Goal: Navigation & Orientation: Understand site structure

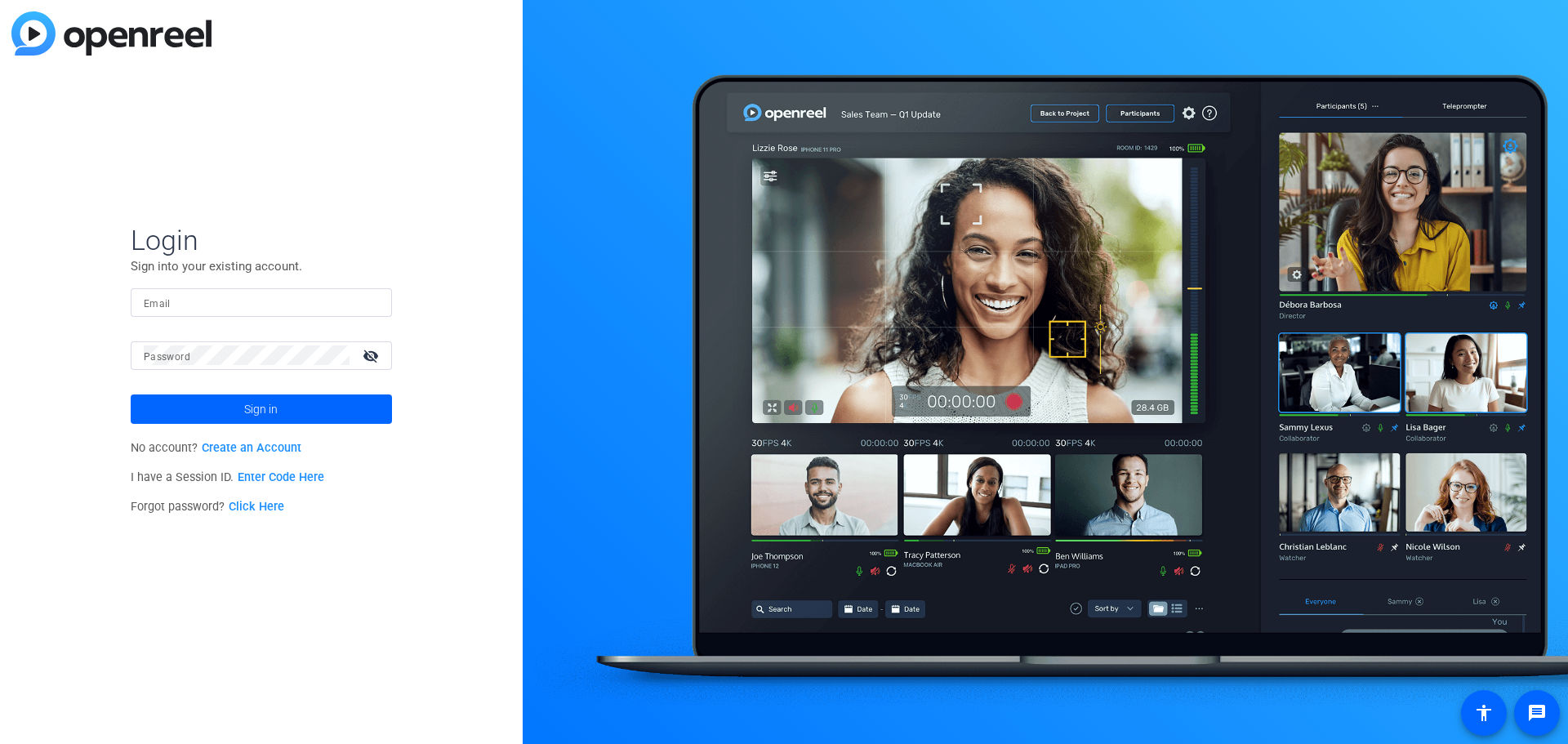
click at [298, 303] on input "Email" at bounding box center [261, 302] width 235 height 20
type input "[PERSON_NAME][EMAIL_ADDRESS][PERSON_NAME][DOMAIN_NAME]"
click at [131, 394] on button "Sign in" at bounding box center [261, 409] width 261 height 30
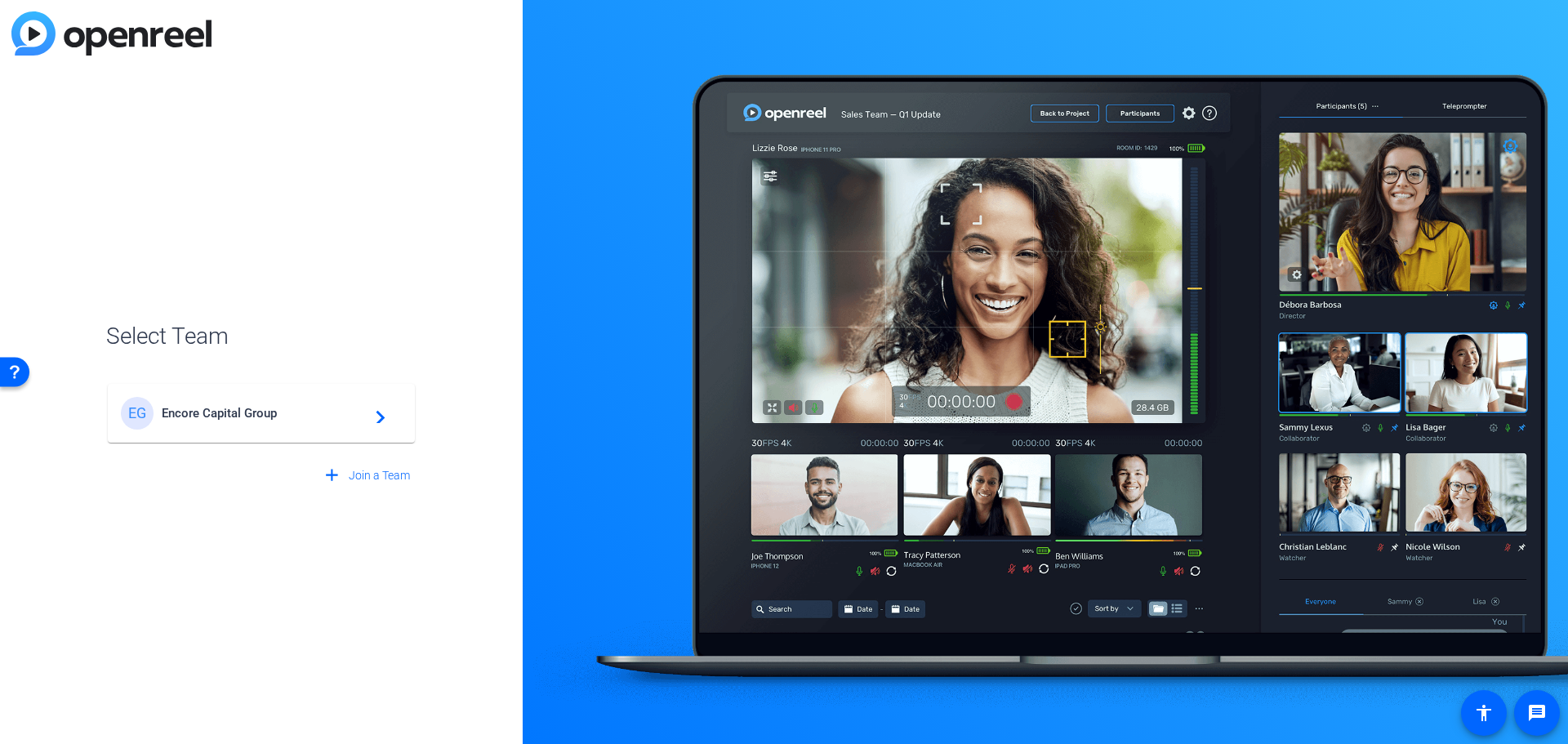
click at [257, 408] on span "Encore Capital Group" at bounding box center [263, 413] width 204 height 14
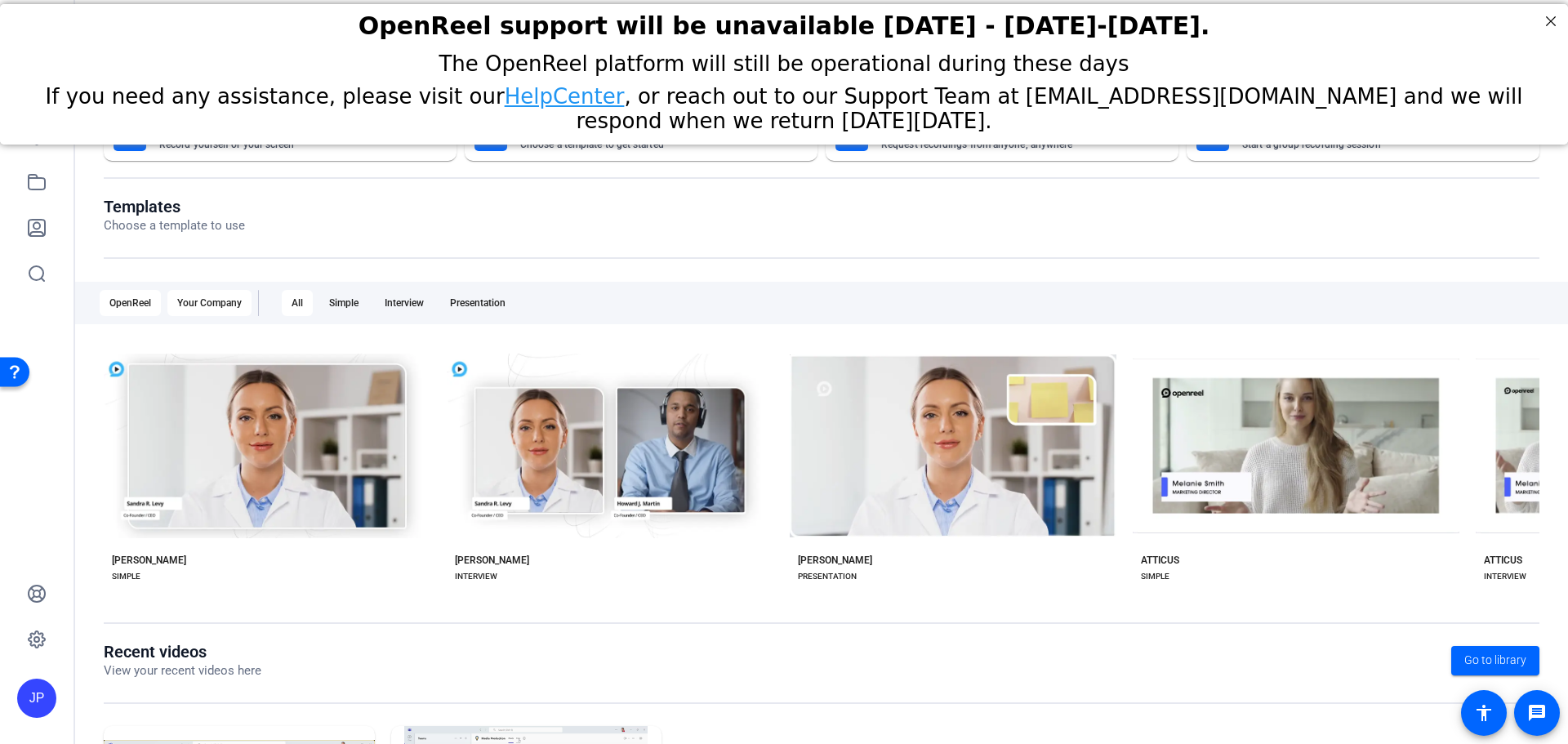
click at [214, 302] on div "Your Company" at bounding box center [209, 302] width 84 height 26
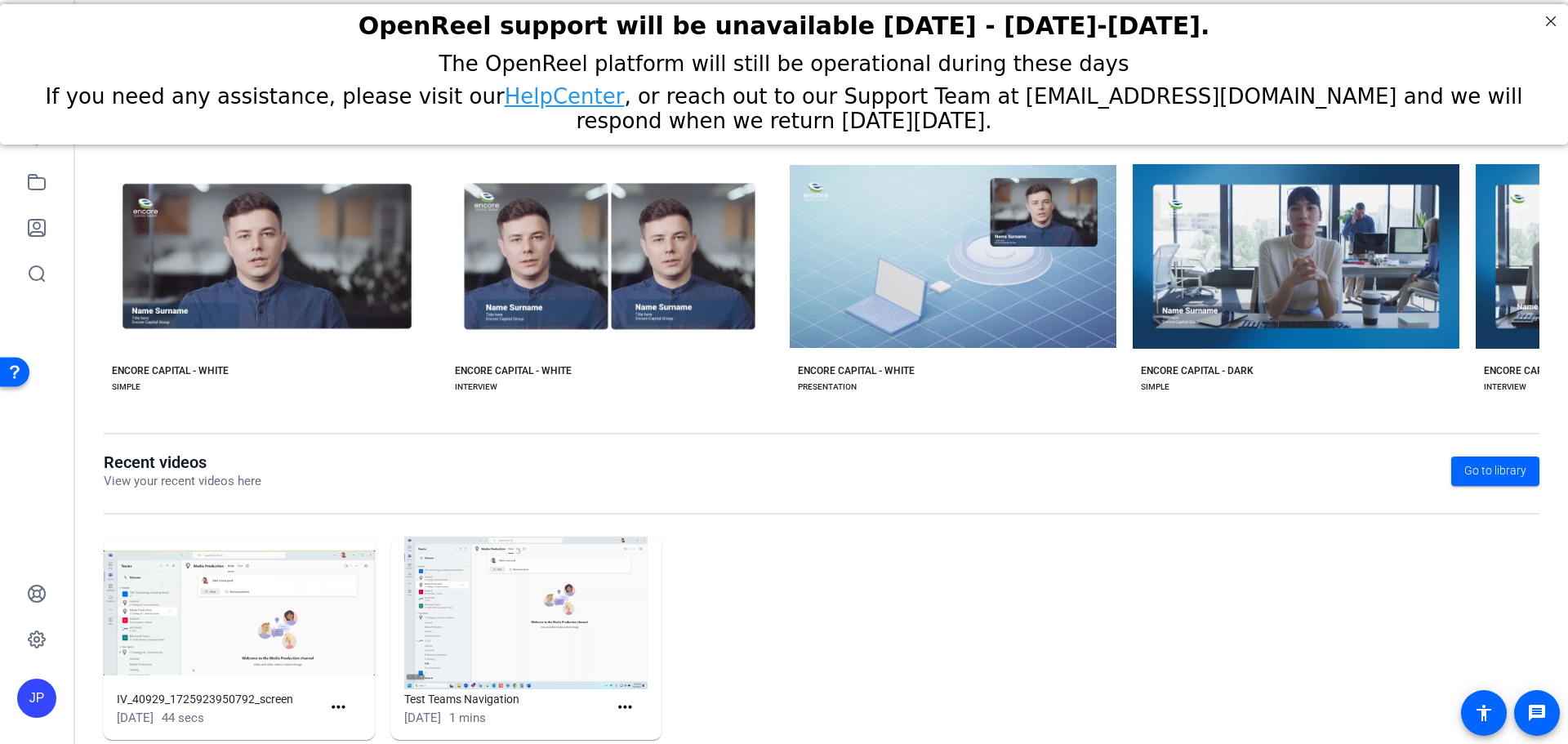
scroll to position [221, 0]
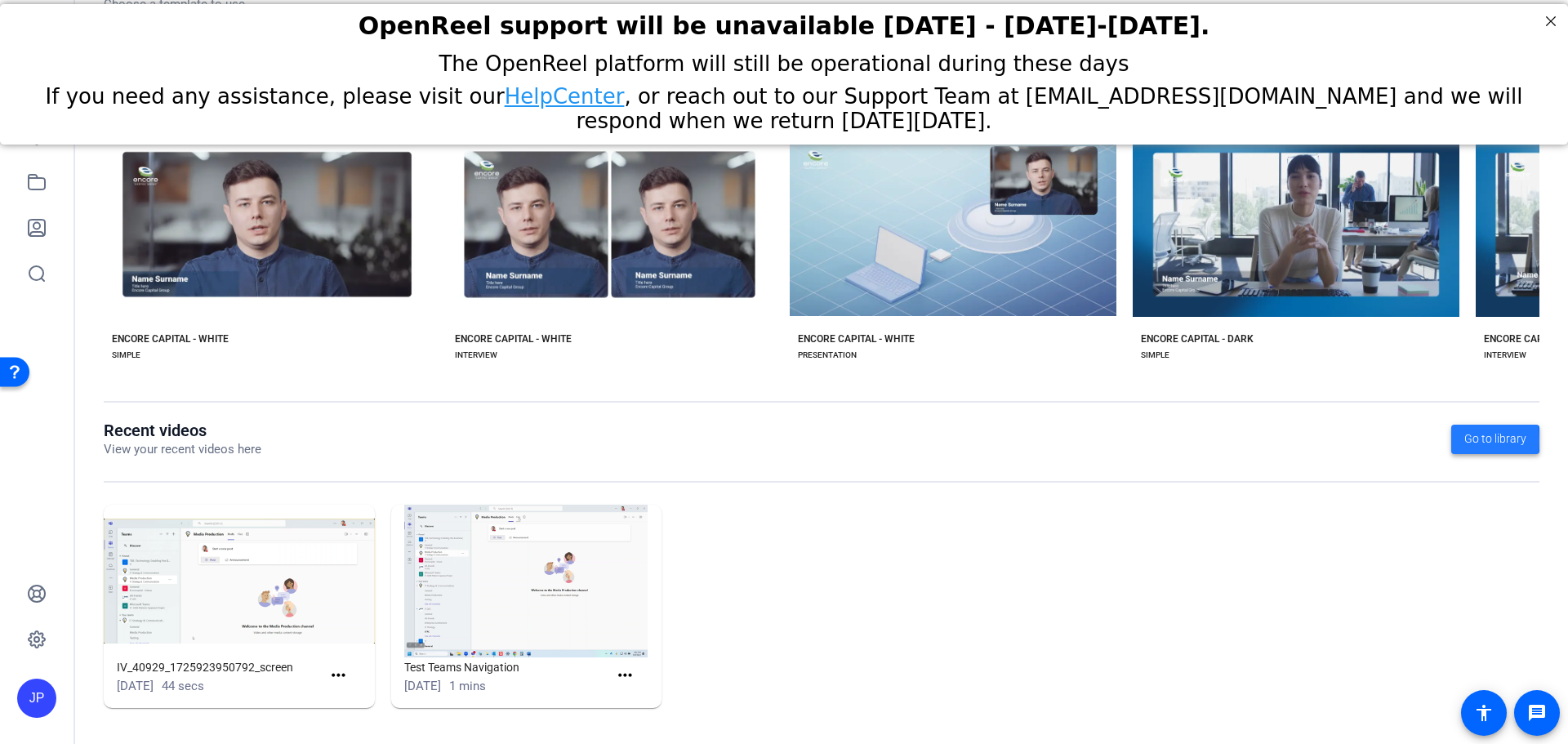
click at [1464, 441] on span "Go to library" at bounding box center [1495, 438] width 62 height 17
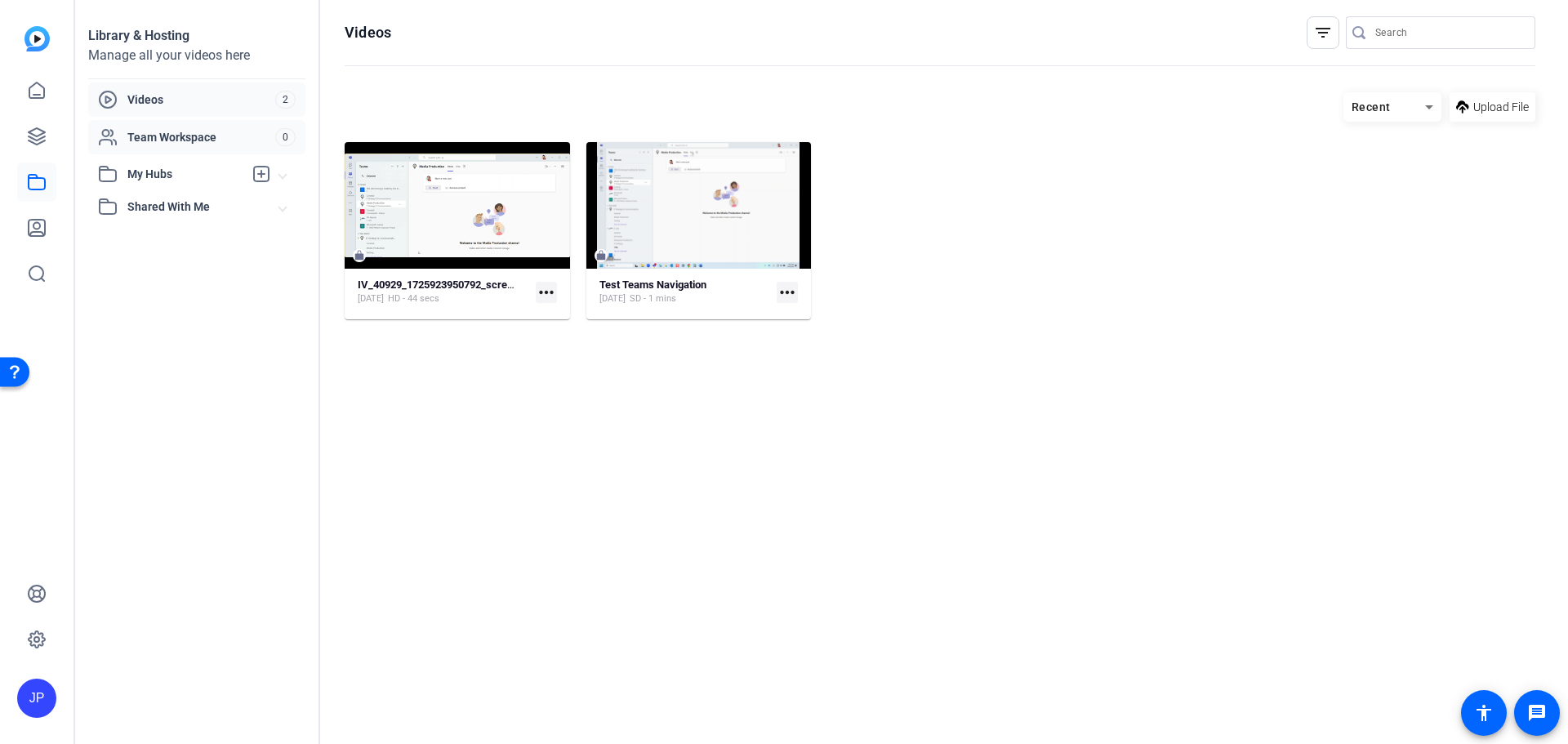
click at [199, 141] on span "Team Workspace" at bounding box center [201, 137] width 148 height 16
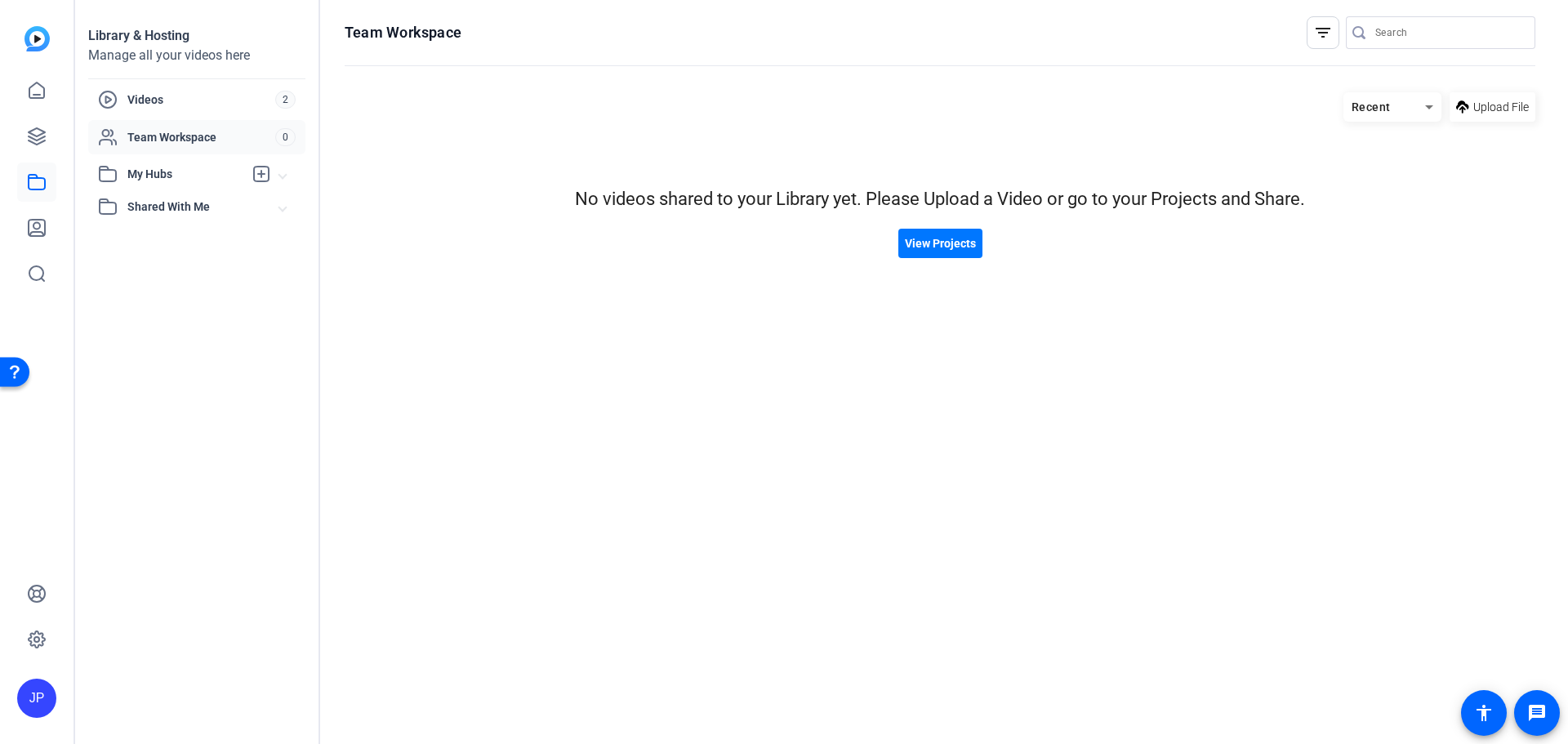
click at [169, 173] on span "My Hubs" at bounding box center [185, 174] width 116 height 17
click at [184, 239] on span "Shared With Me" at bounding box center [203, 243] width 151 height 17
click at [147, 174] on span "My Hubs" at bounding box center [185, 174] width 116 height 17
click at [49, 140] on link at bounding box center [36, 135] width 39 height 39
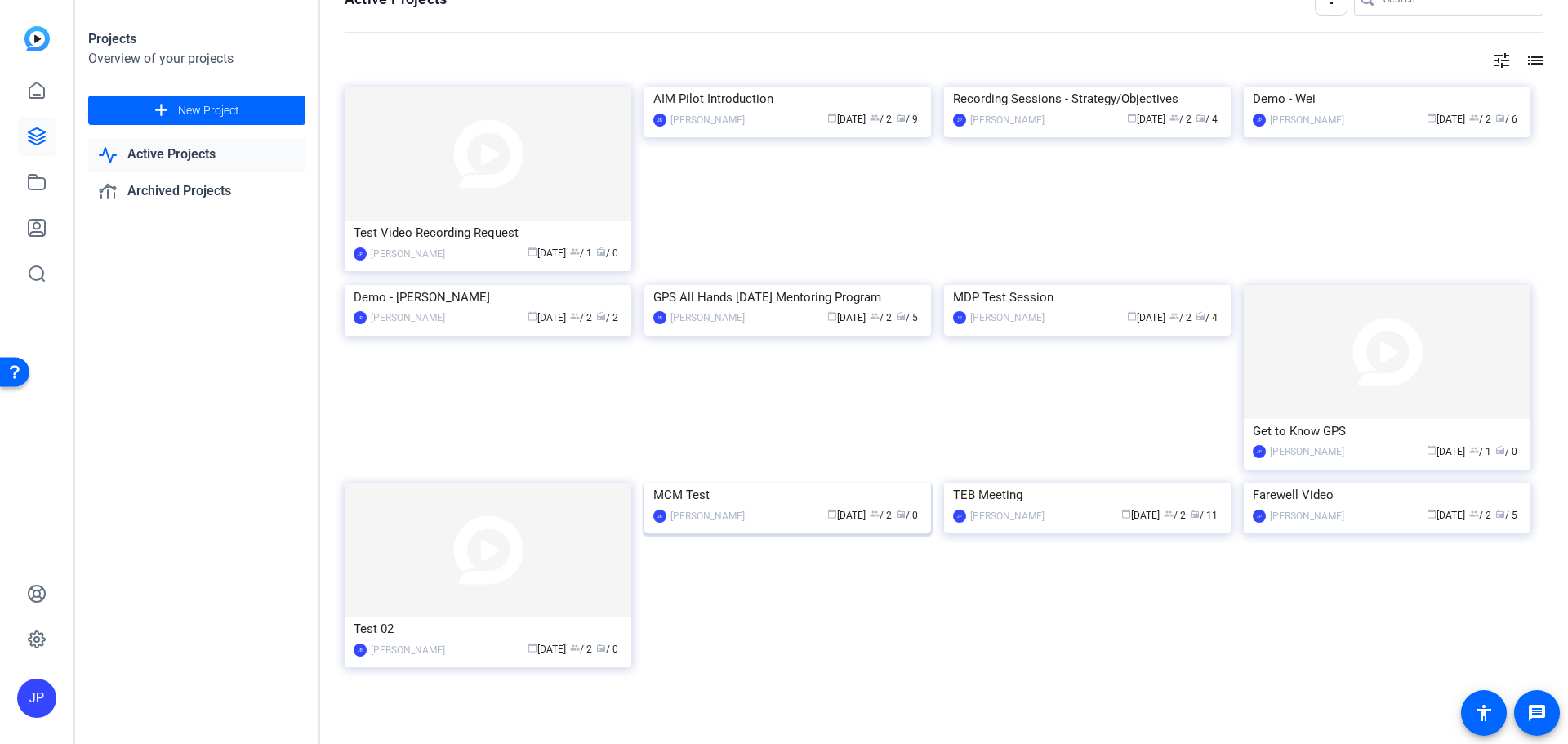
scroll to position [52, 0]
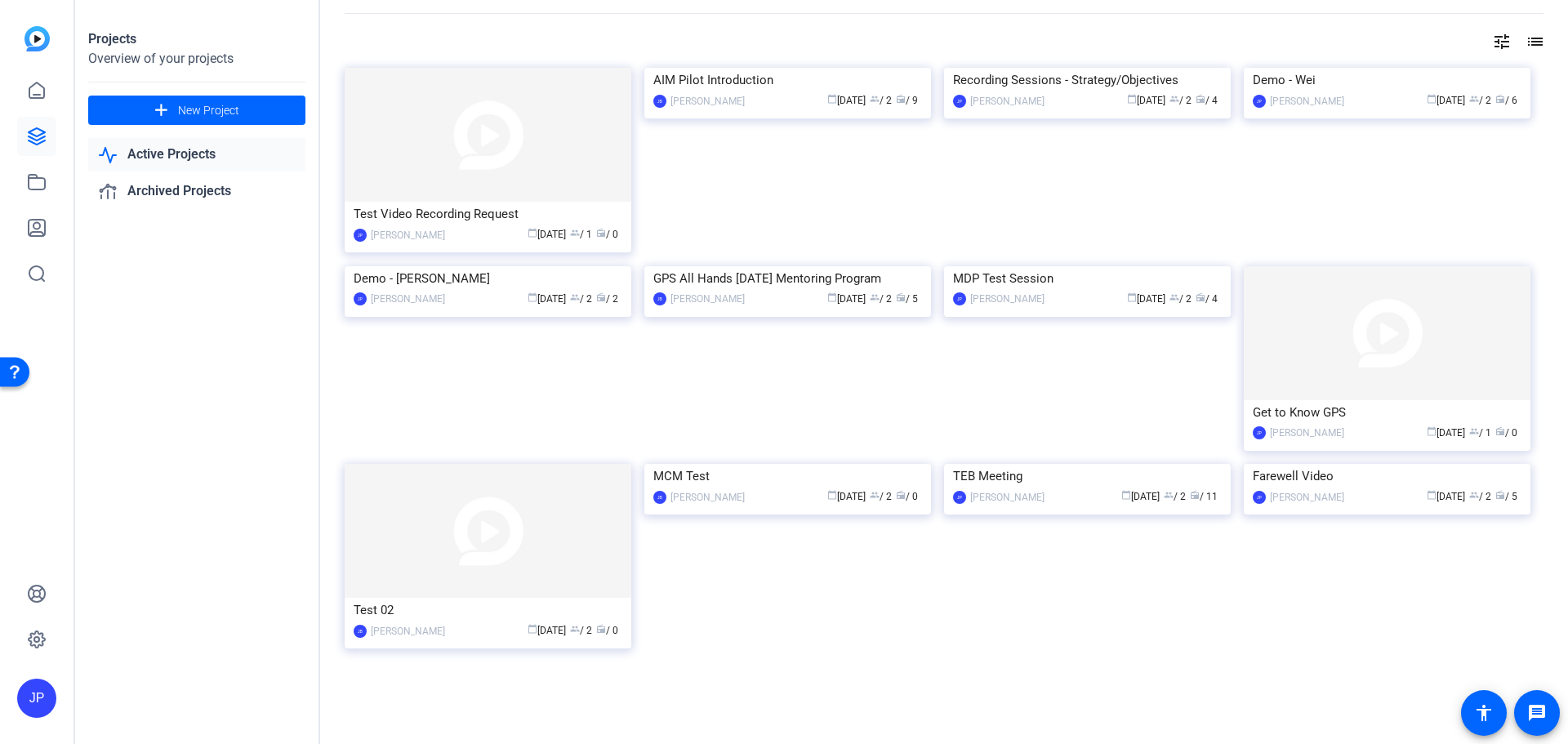
click at [188, 156] on link "Active Projects" at bounding box center [197, 154] width 217 height 33
click at [182, 189] on link "Archived Projects" at bounding box center [197, 191] width 217 height 33
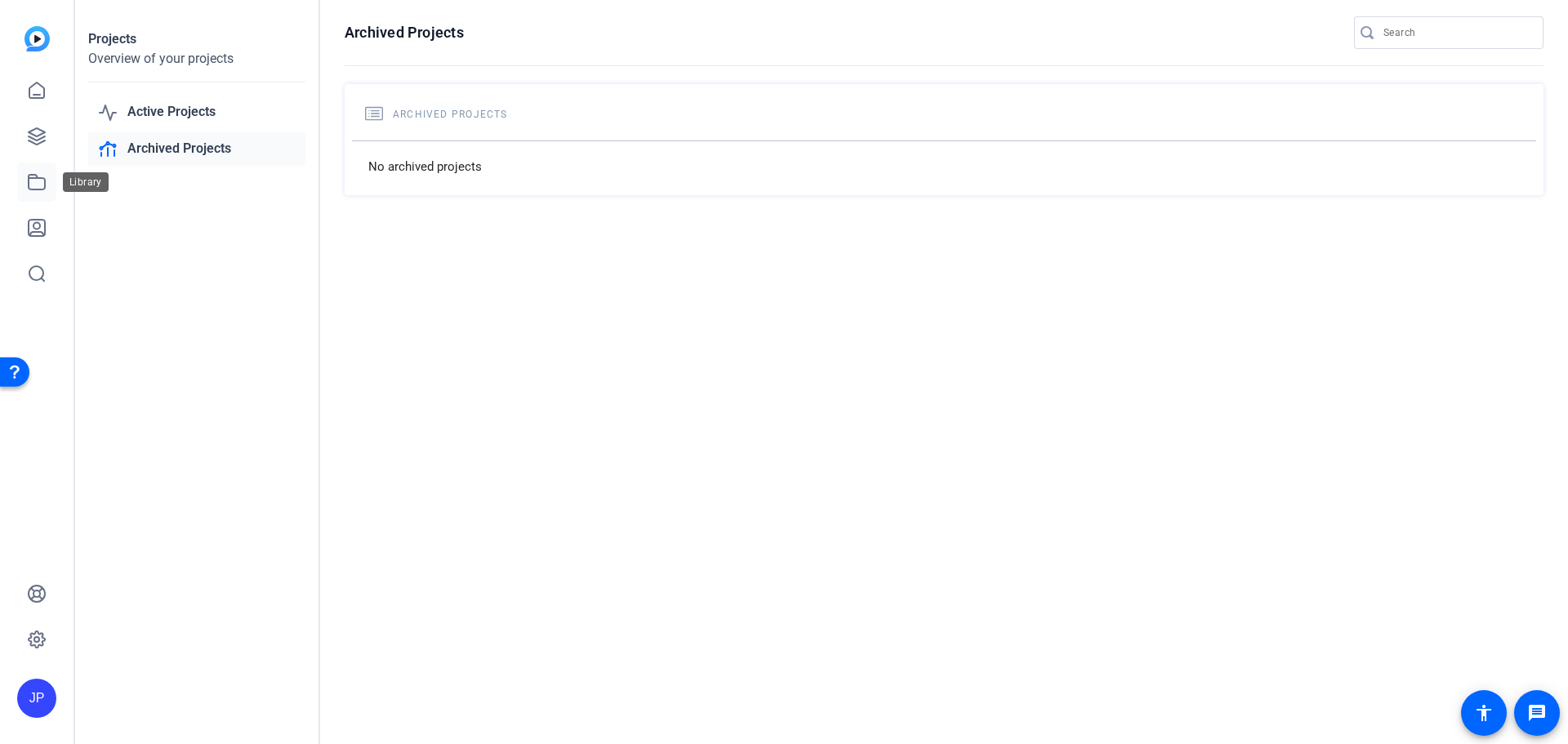
click at [41, 188] on icon at bounding box center [37, 182] width 16 height 14
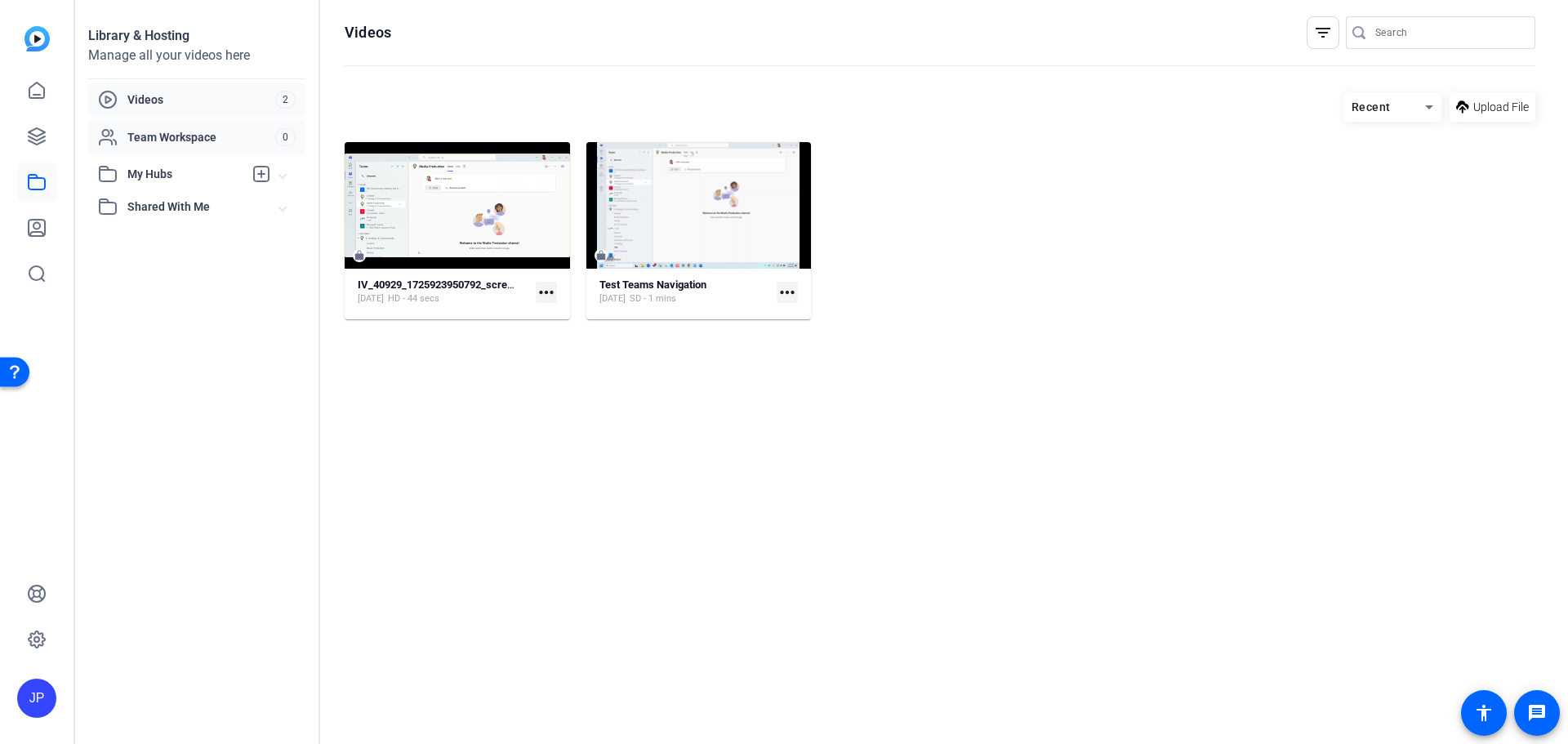
click at [140, 139] on span "Team Workspace" at bounding box center [201, 137] width 148 height 16
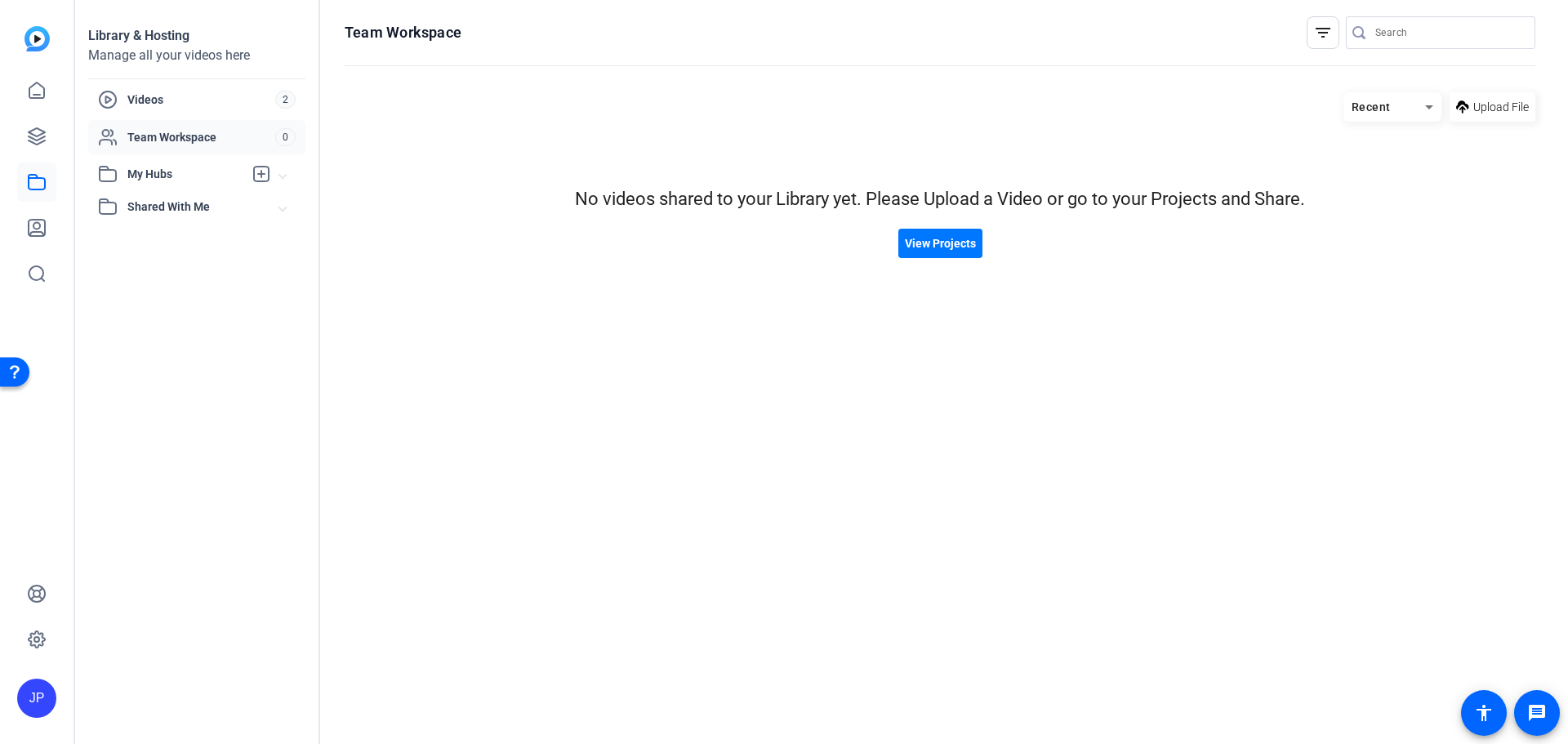
click at [165, 178] on span "My Hubs" at bounding box center [185, 174] width 116 height 17
click at [166, 240] on span "Shared With Me" at bounding box center [203, 243] width 151 height 17
click at [168, 101] on span "Videos" at bounding box center [201, 99] width 148 height 16
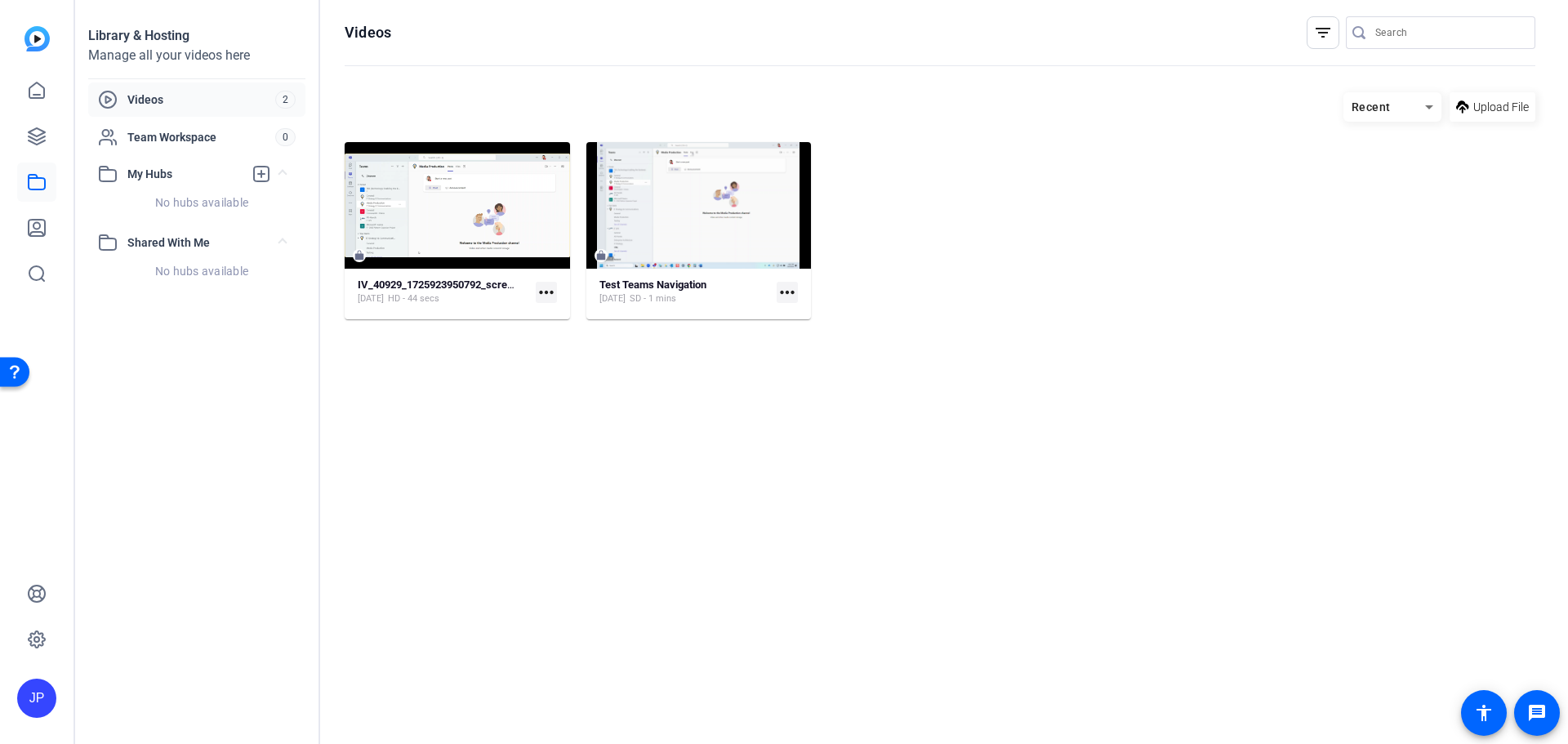
click at [1415, 108] on div "Recent" at bounding box center [1384, 107] width 82 height 21
click at [1393, 172] on span "Newest First" at bounding box center [1388, 165] width 63 height 20
click at [1408, 115] on div "Newest First" at bounding box center [1384, 107] width 82 height 21
click at [1407, 188] on span "Oldest First" at bounding box center [1384, 189] width 57 height 20
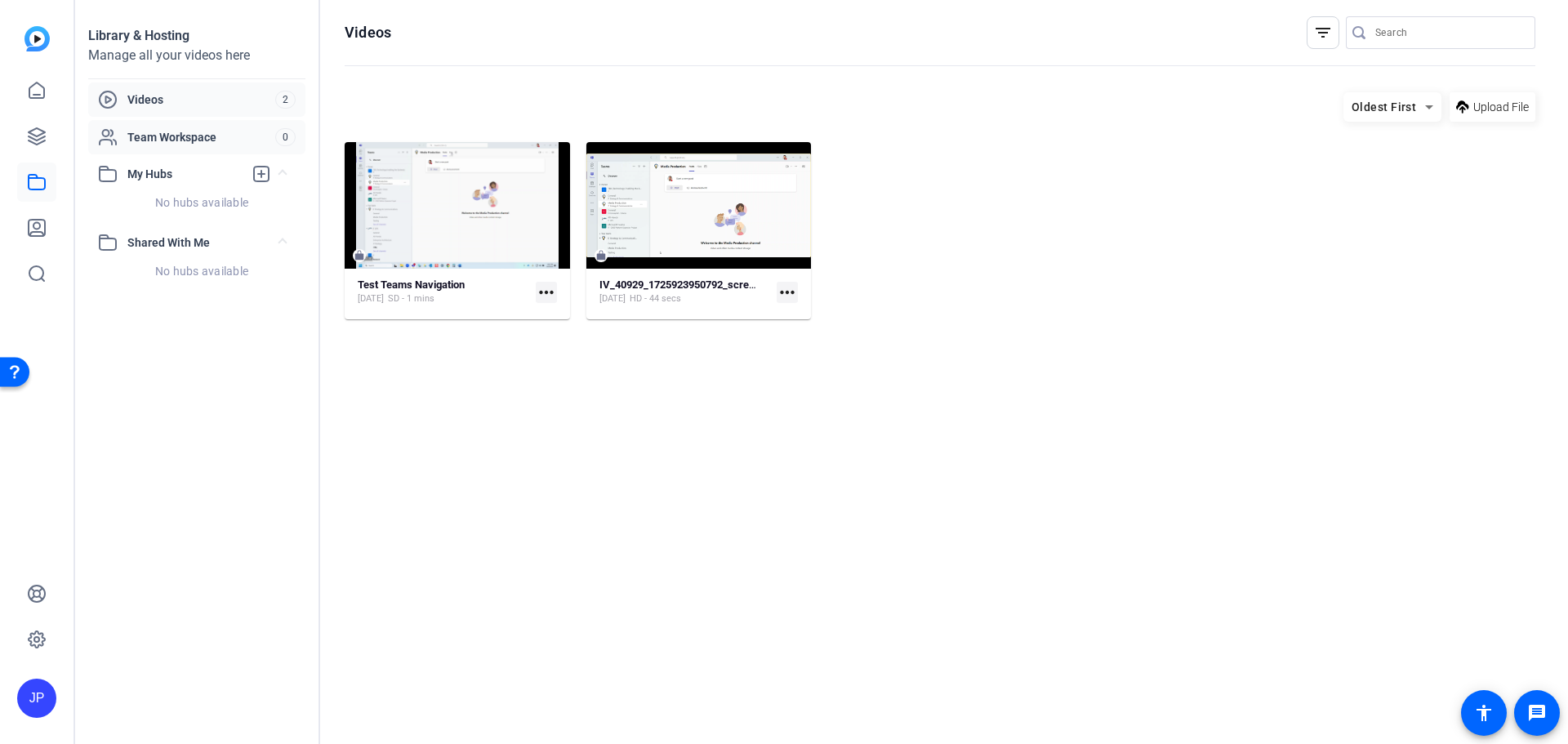
click at [180, 131] on span "Team Workspace" at bounding box center [201, 137] width 148 height 16
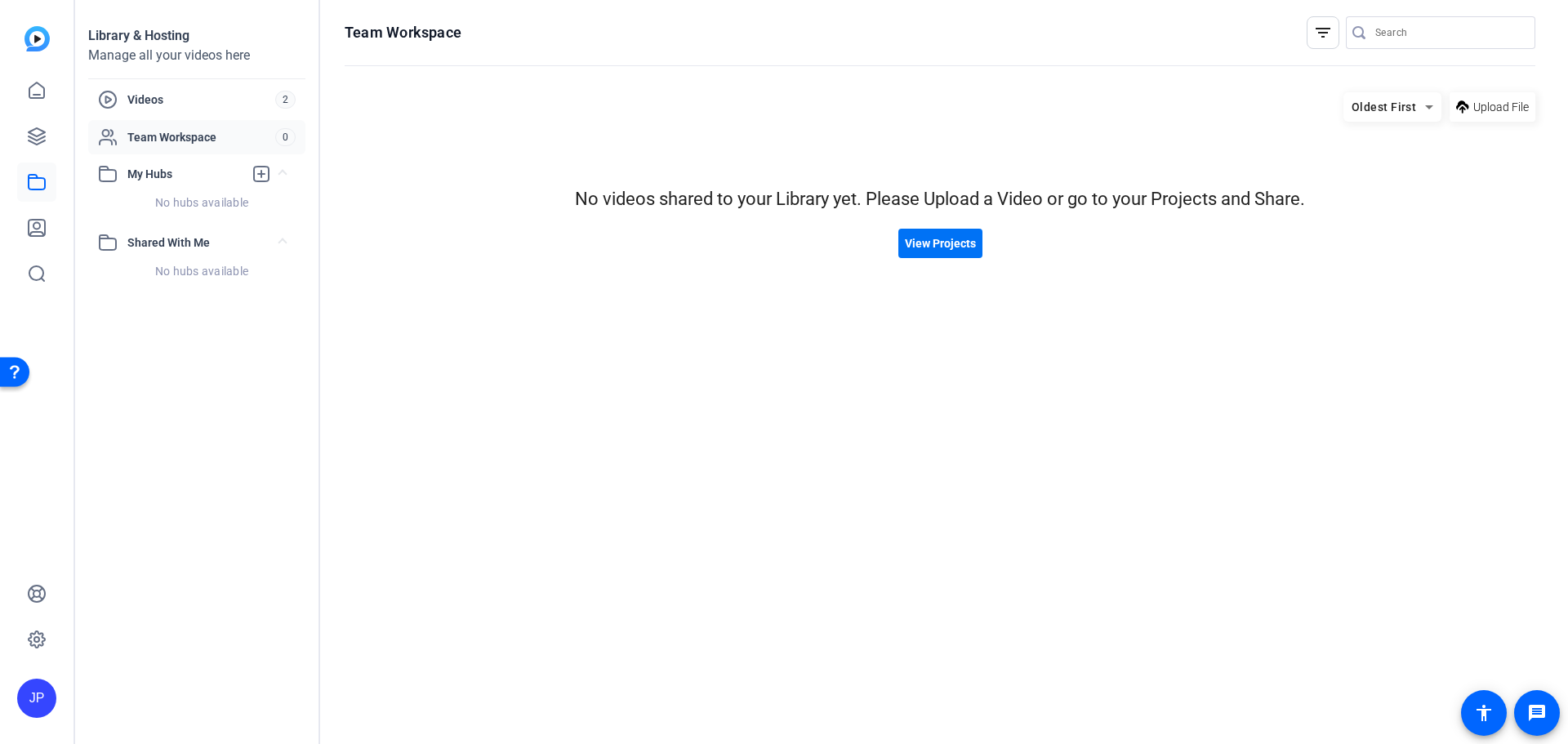
click at [972, 239] on span "View Projects" at bounding box center [940, 243] width 71 height 17
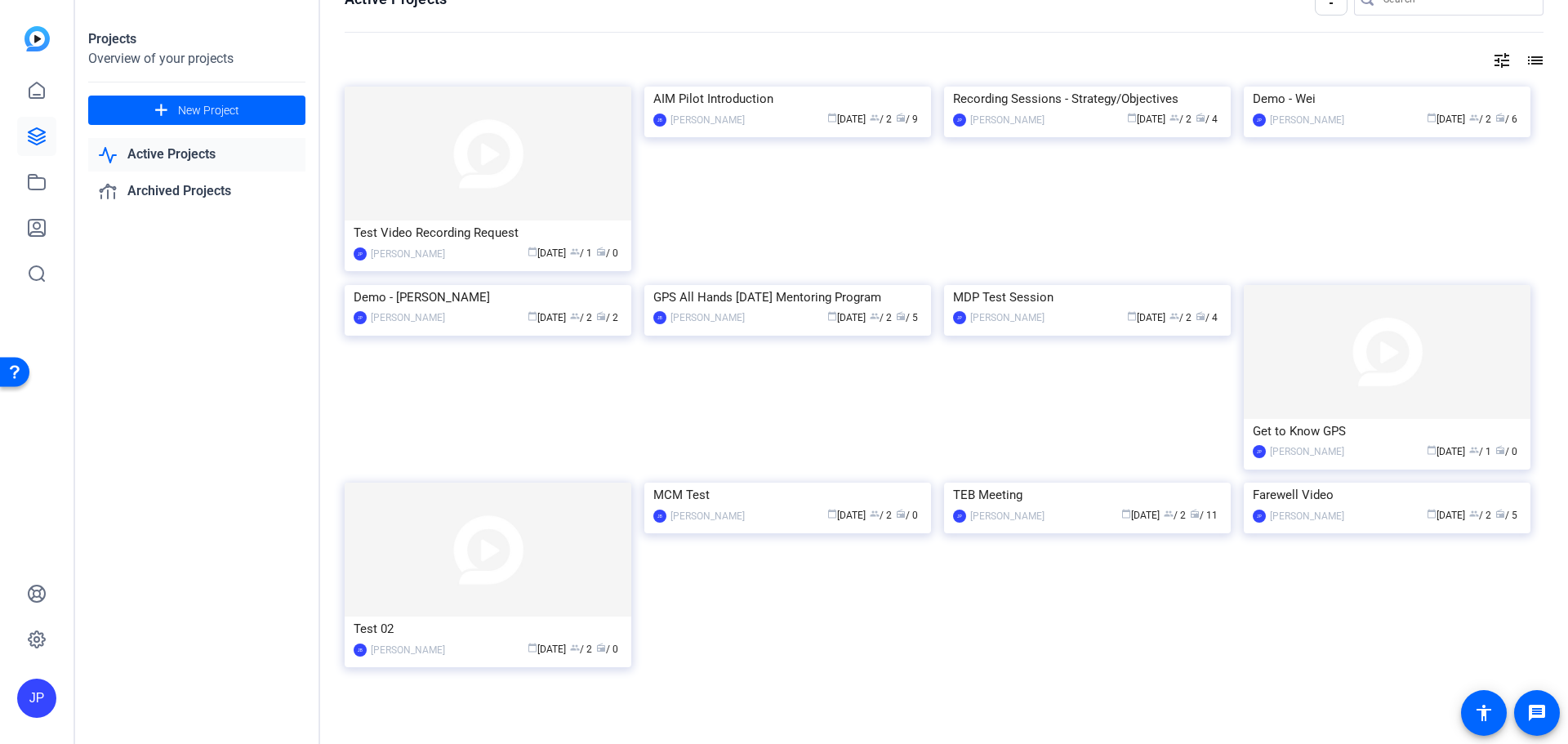
scroll to position [52, 0]
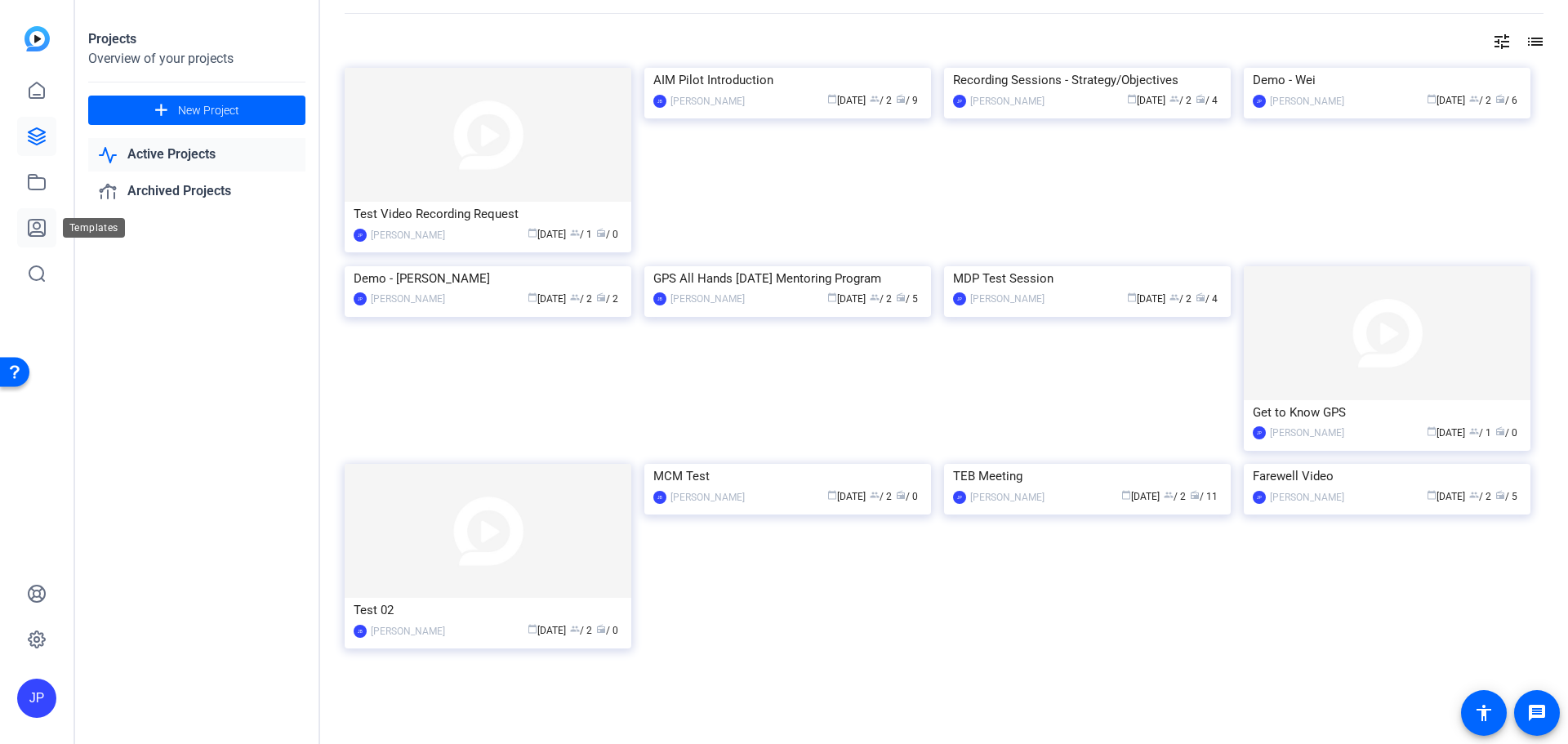
click at [31, 232] on icon at bounding box center [37, 228] width 20 height 20
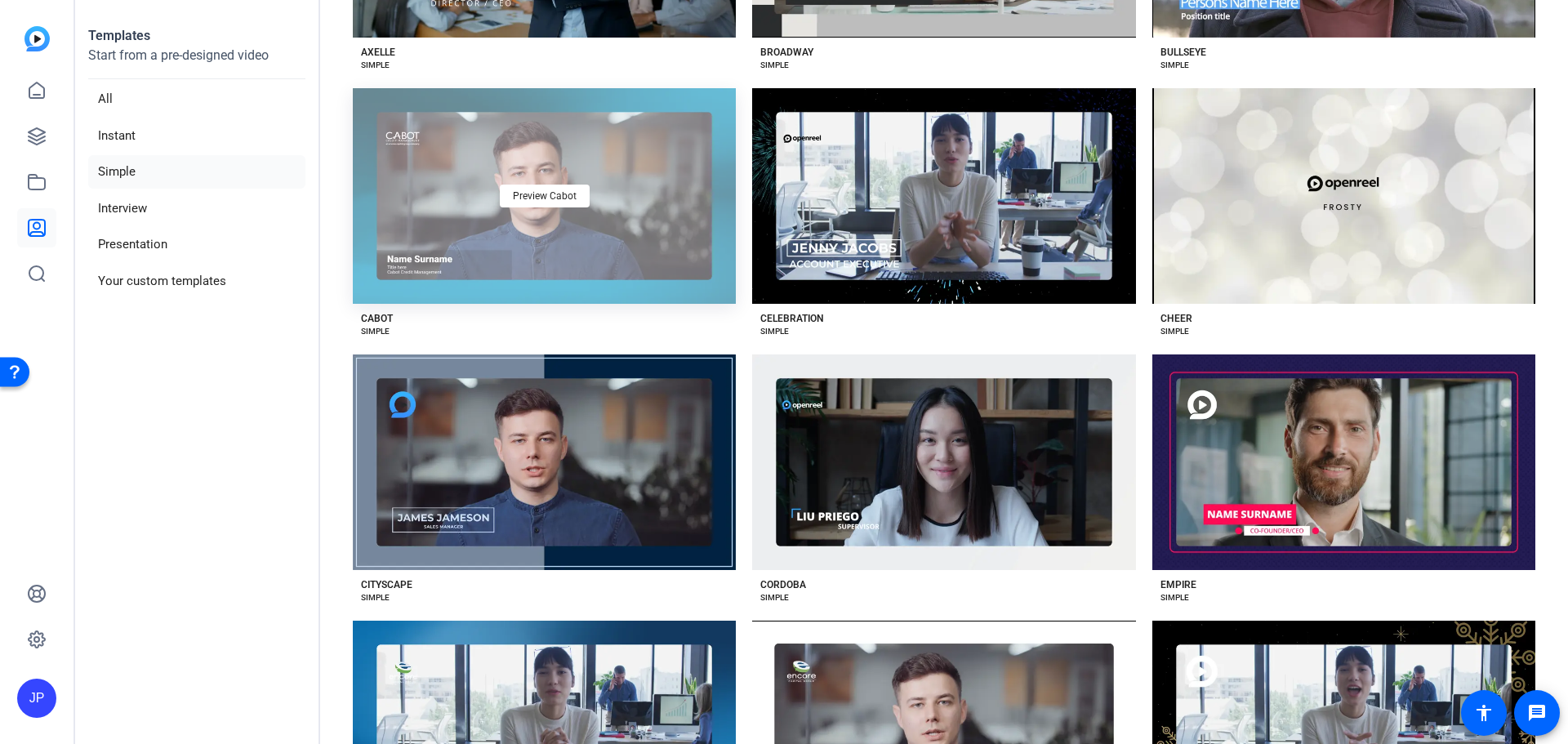
scroll to position [574, 0]
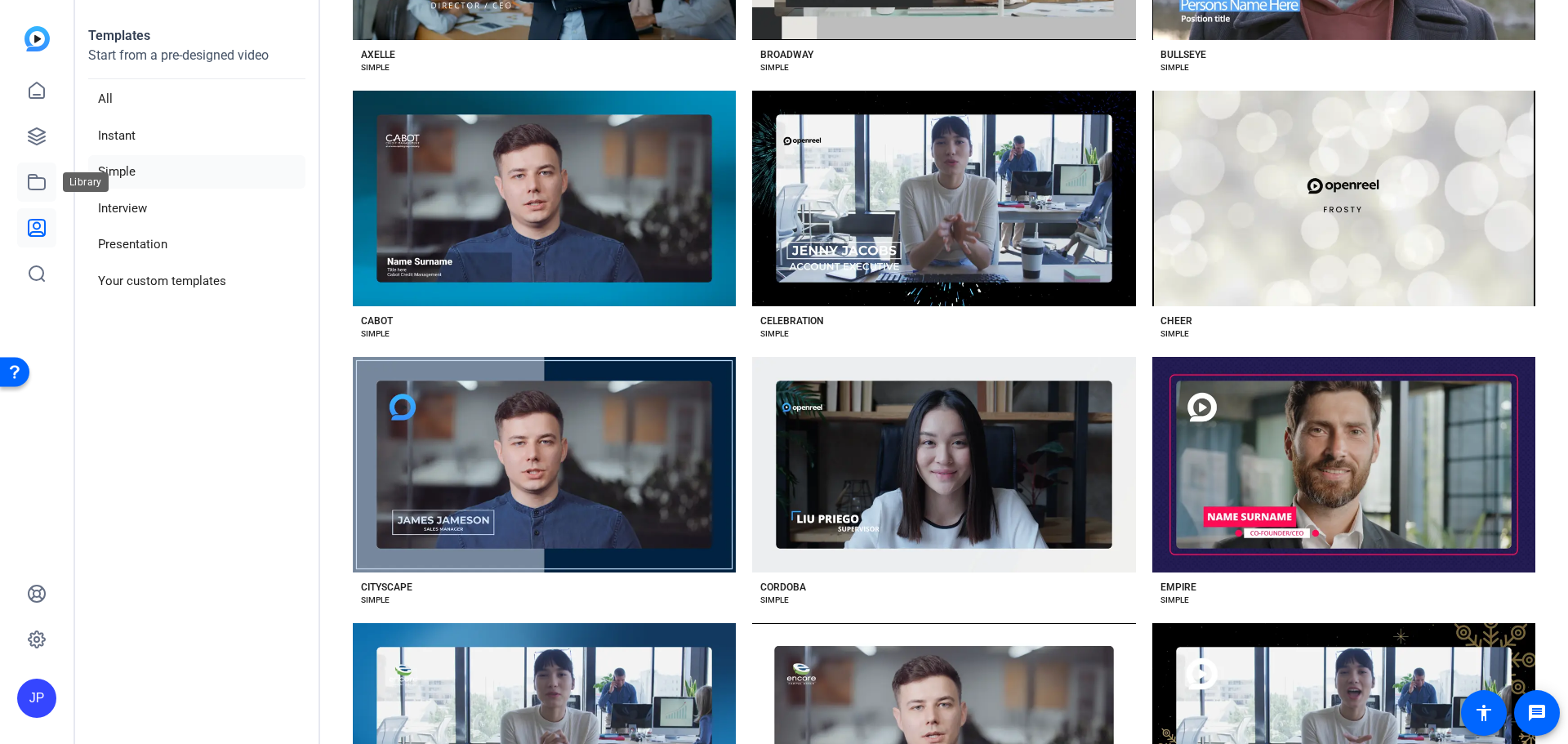
click at [35, 184] on icon at bounding box center [37, 182] width 20 height 20
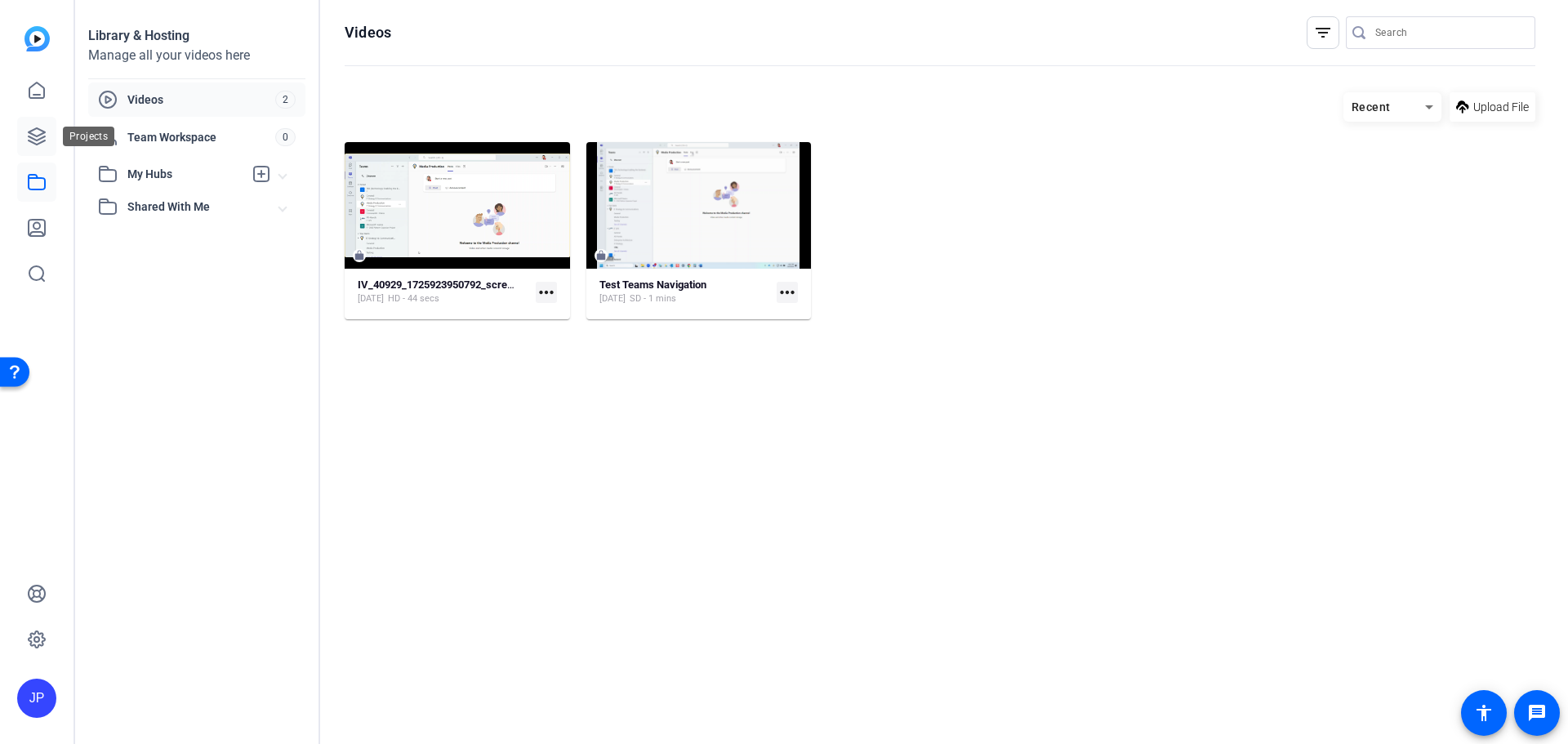
click at [37, 135] on icon at bounding box center [37, 136] width 16 height 16
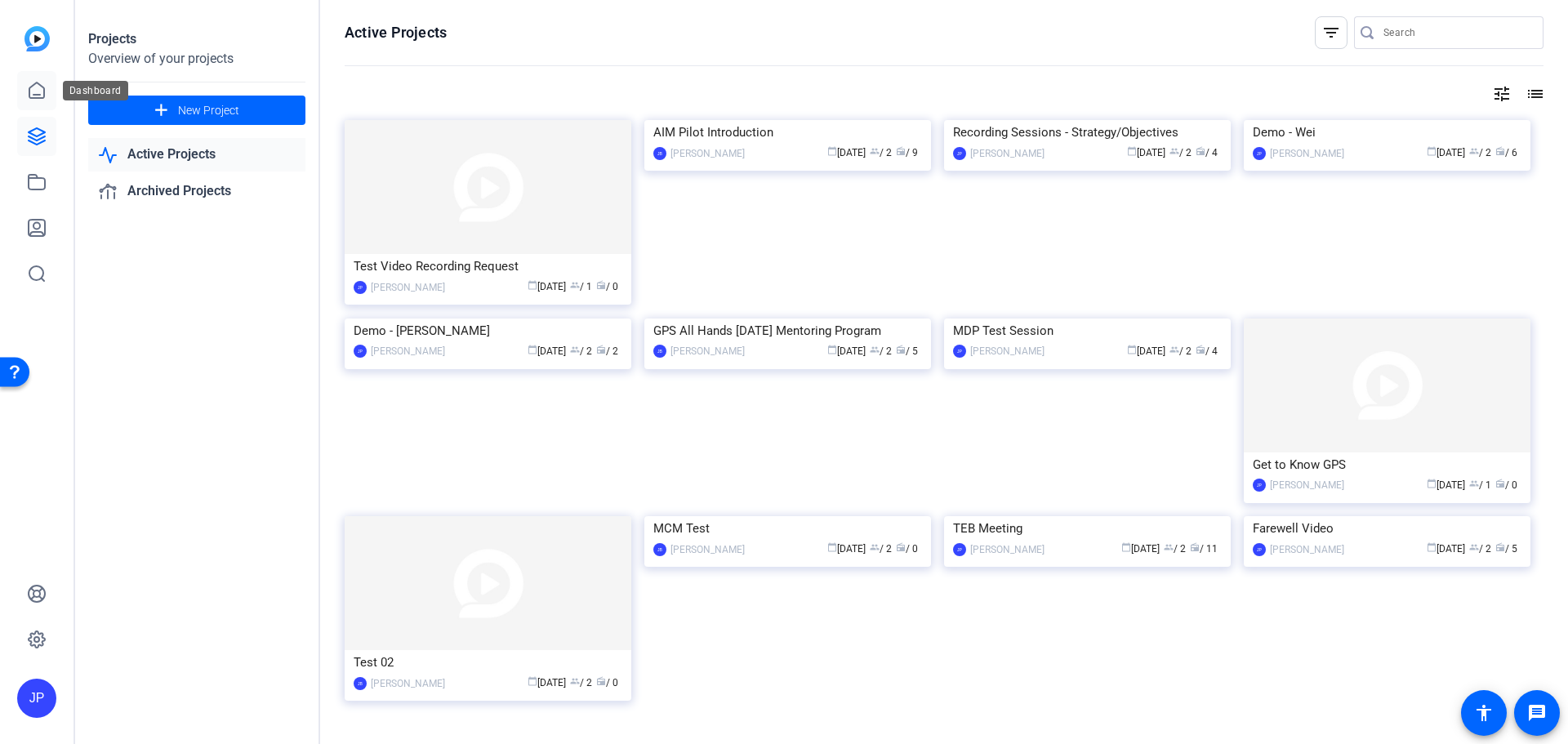
click at [39, 87] on icon at bounding box center [37, 91] width 20 height 20
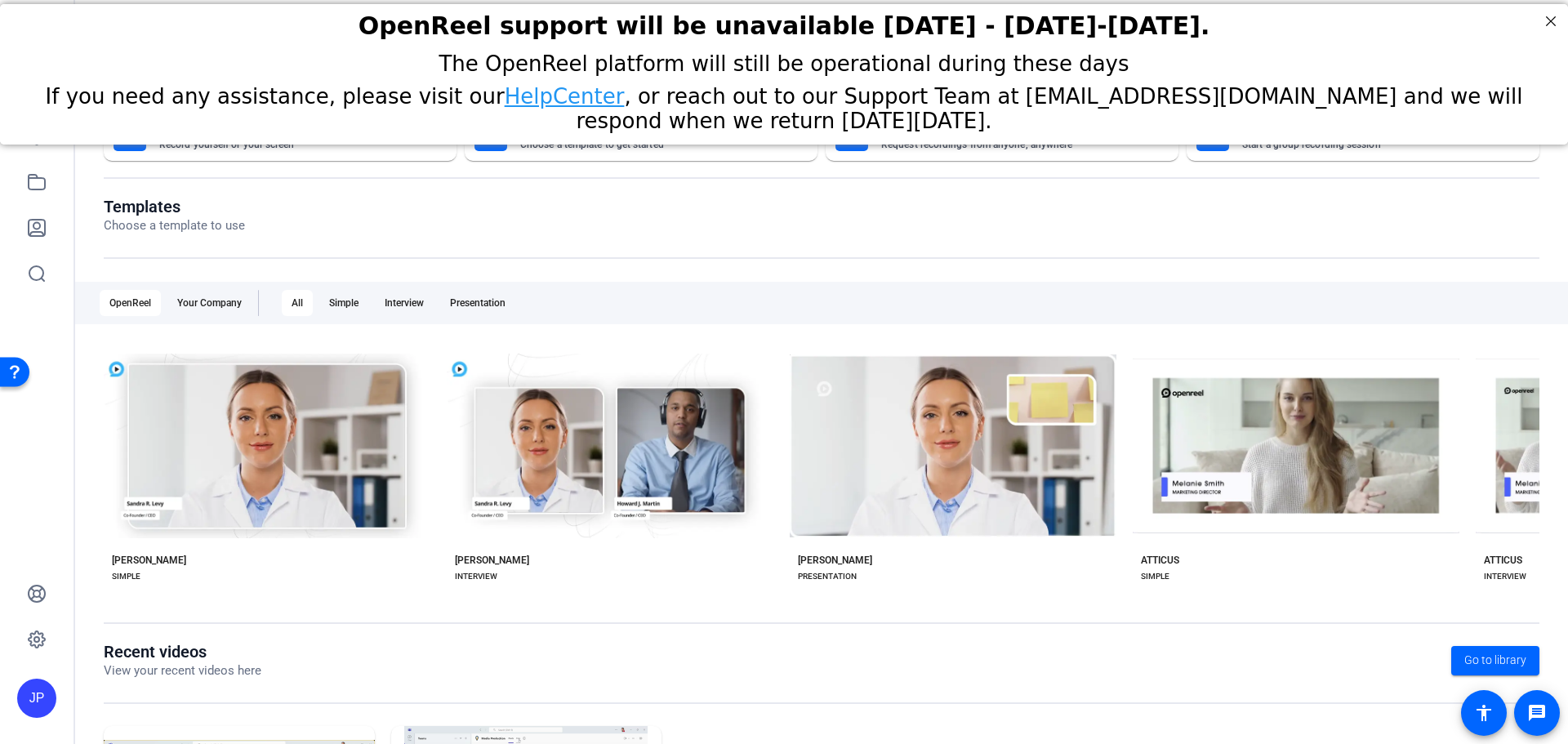
click at [371, 234] on openreel-page-title "Templates Choose a template to use" at bounding box center [821, 216] width 1435 height 39
click at [49, 337] on div "JP" at bounding box center [37, 372] width 74 height 744
click at [335, 656] on openreel-page-title "Recent videos View your recent videos here Go to library" at bounding box center [821, 661] width 1435 height 39
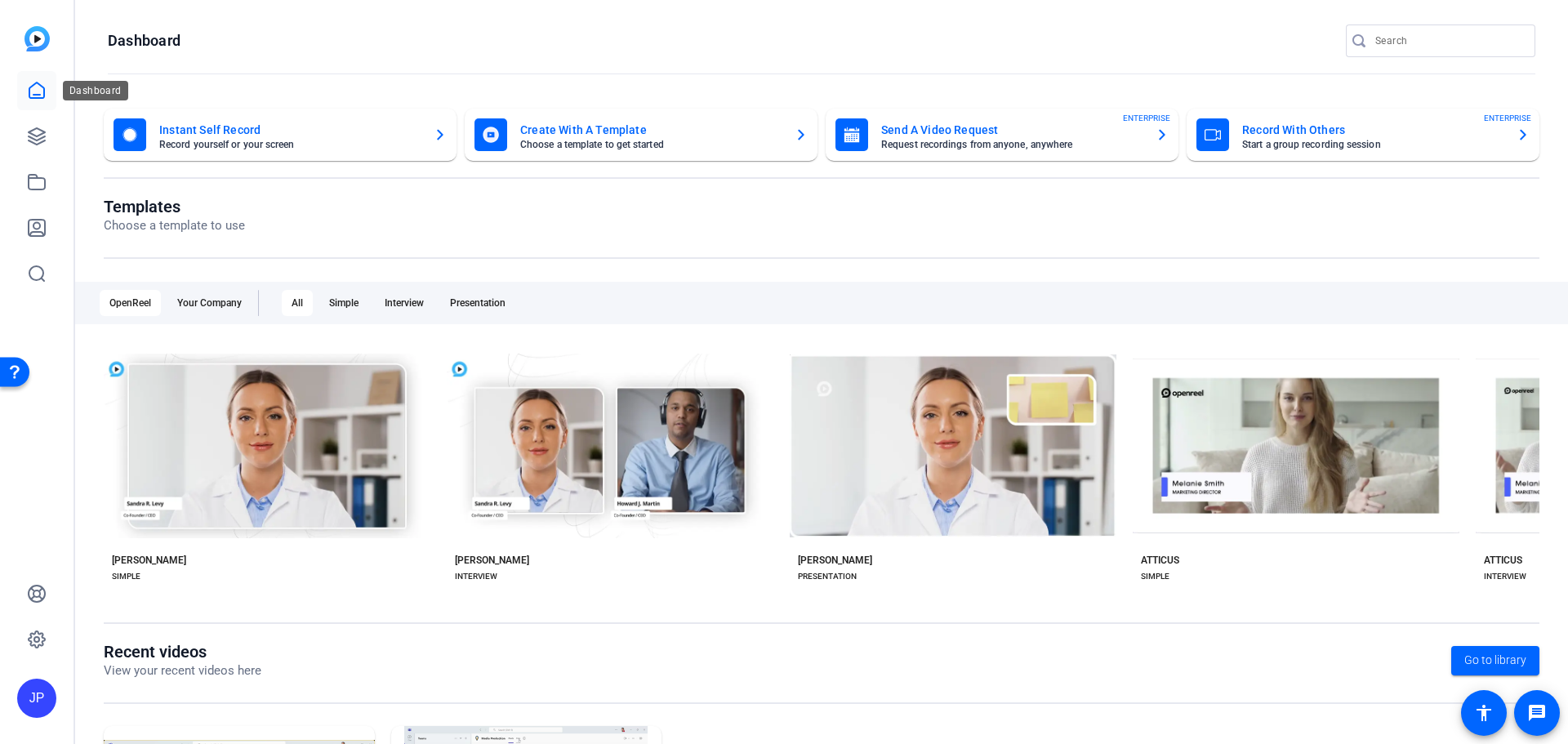
click at [36, 90] on icon at bounding box center [37, 91] width 20 height 20
click at [40, 42] on img at bounding box center [37, 39] width 25 height 25
